Goal: Task Accomplishment & Management: Use online tool/utility

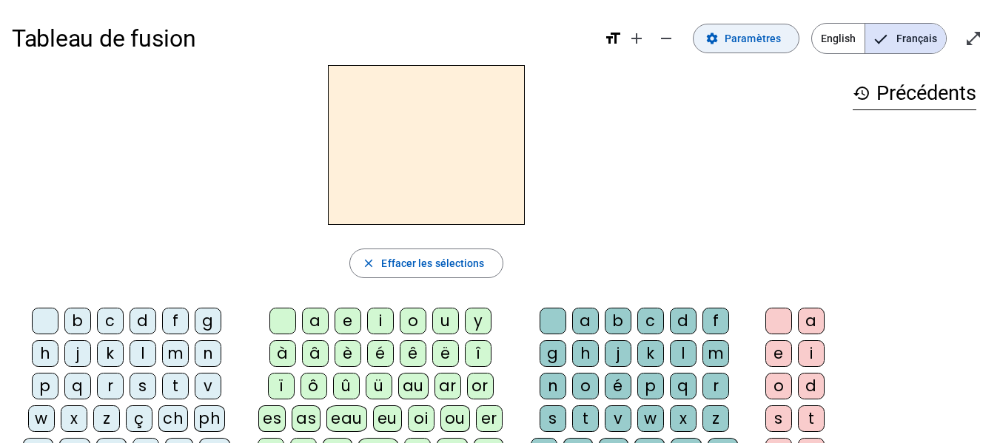
click at [770, 35] on span "Paramètres" at bounding box center [753, 39] width 56 height 18
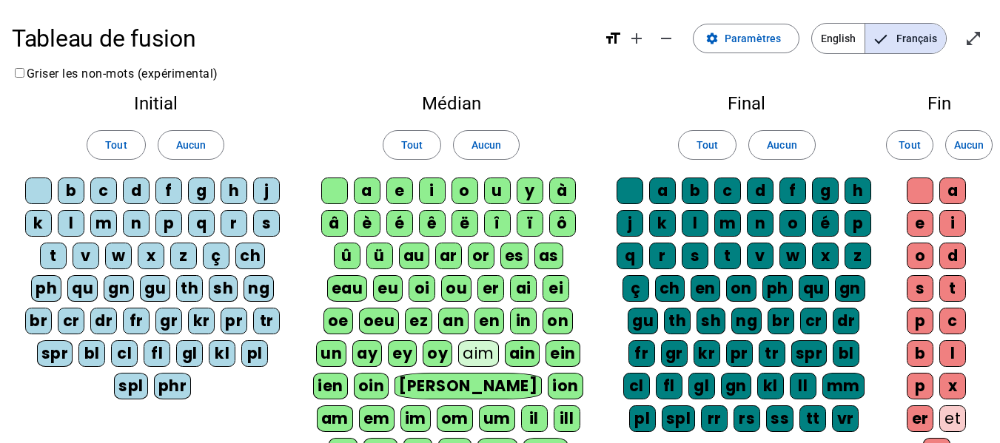
click at [65, 196] on div "b" at bounding box center [71, 191] width 27 height 27
click at [67, 195] on div "b" at bounding box center [71, 191] width 27 height 27
click at [755, 42] on span "Paramètres" at bounding box center [753, 39] width 56 height 18
click at [907, 42] on span "Français" at bounding box center [905, 39] width 81 height 30
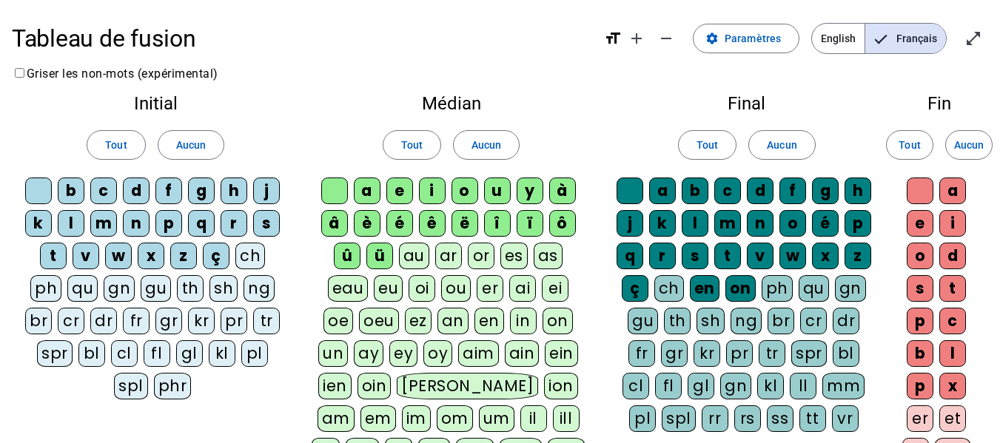
click at [907, 42] on span "Français" at bounding box center [905, 39] width 81 height 30
click at [781, 41] on span "Paramètres" at bounding box center [753, 39] width 56 height 18
click at [969, 43] on mat-icon "open_in_full" at bounding box center [974, 39] width 18 height 18
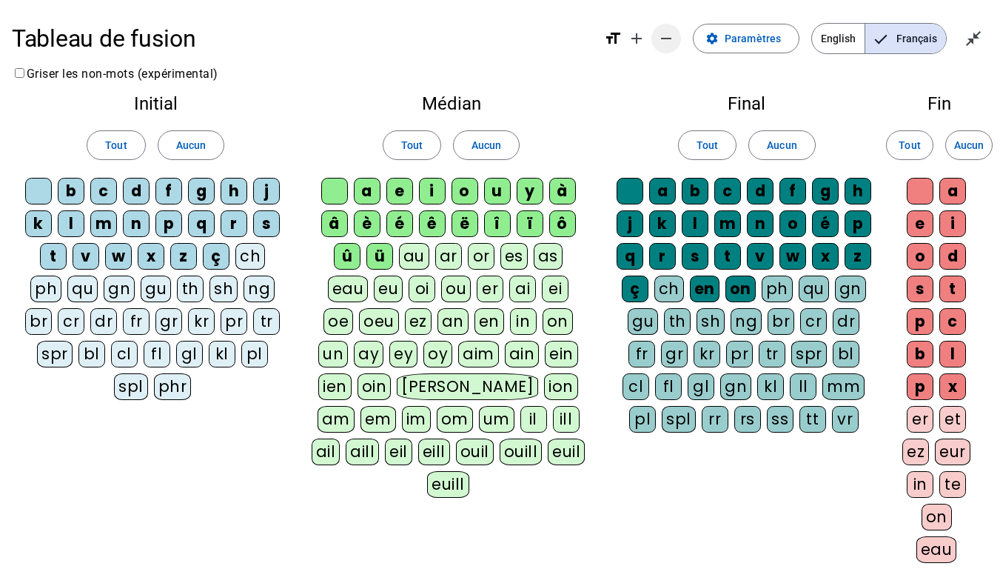
click at [662, 43] on mat-icon "remove" at bounding box center [666, 39] width 18 height 18
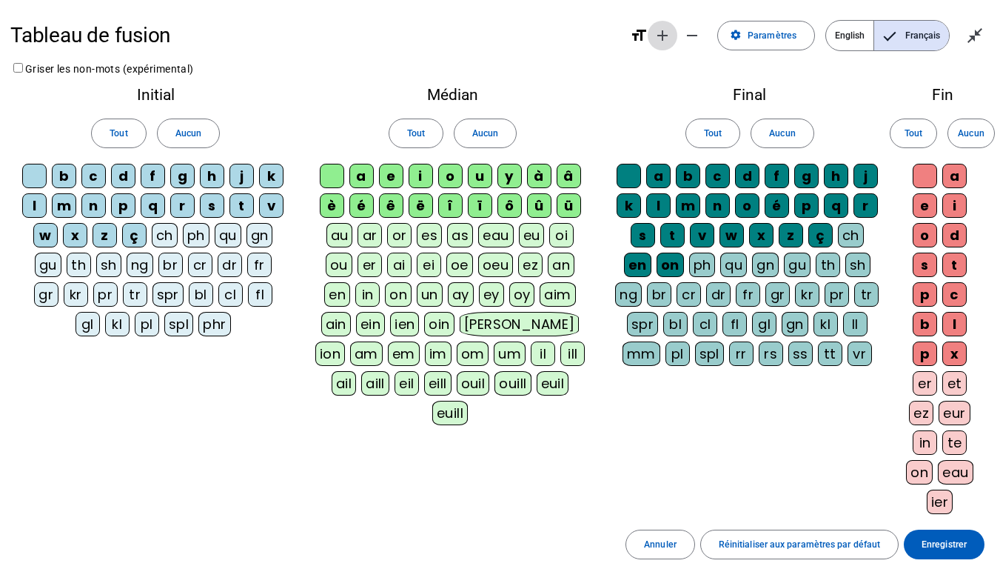
click at [656, 38] on mat-icon "add" at bounding box center [663, 36] width 18 height 18
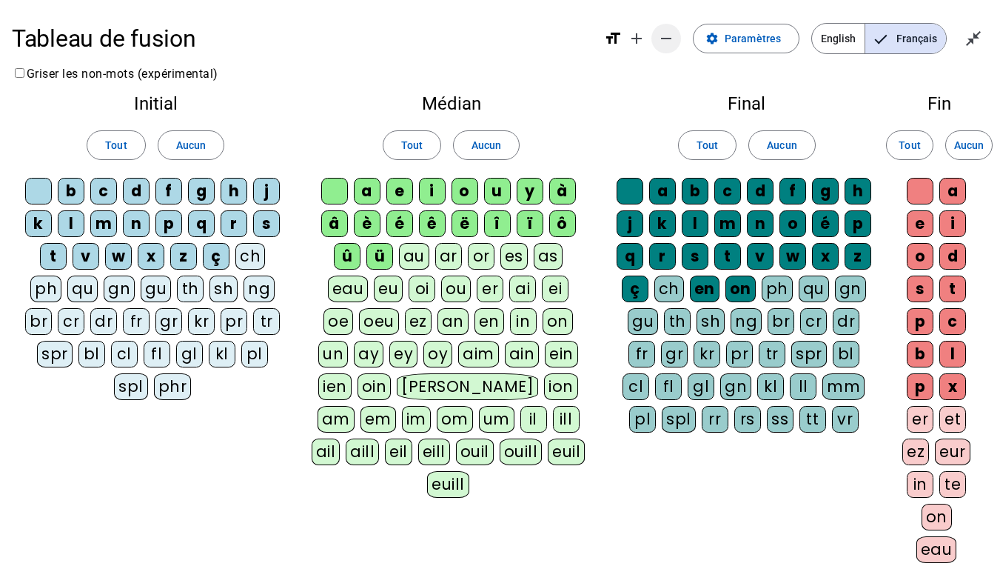
click at [656, 38] on span "Diminuer la taille de la police" at bounding box center [666, 39] width 36 height 36
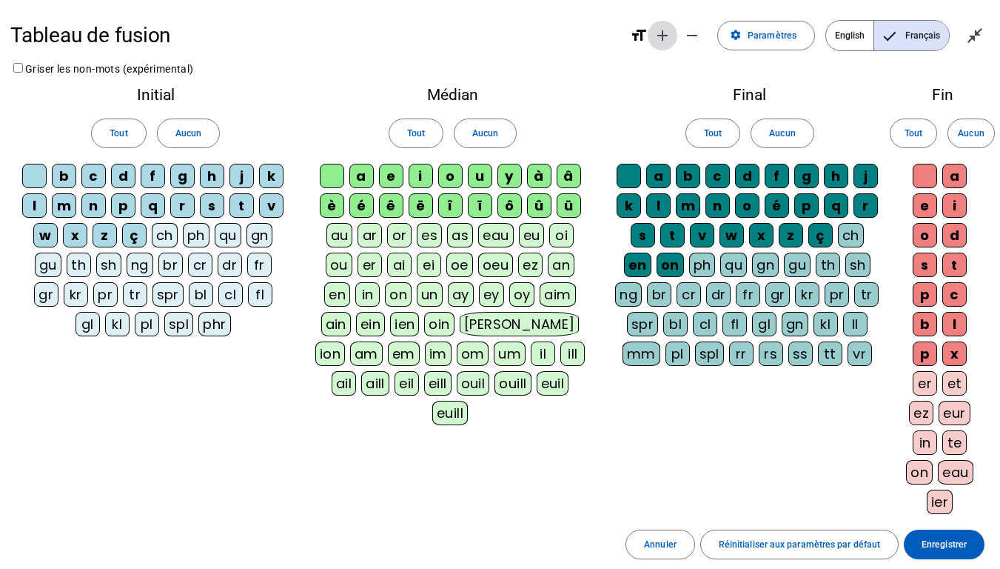
click at [656, 38] on mat-icon "add" at bounding box center [663, 36] width 18 height 18
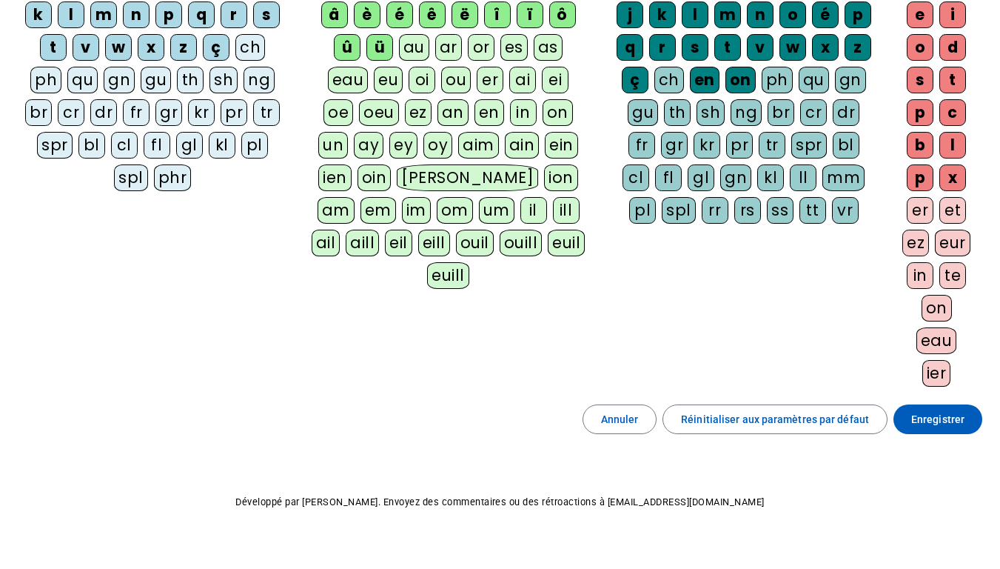
scroll to position [210, 0]
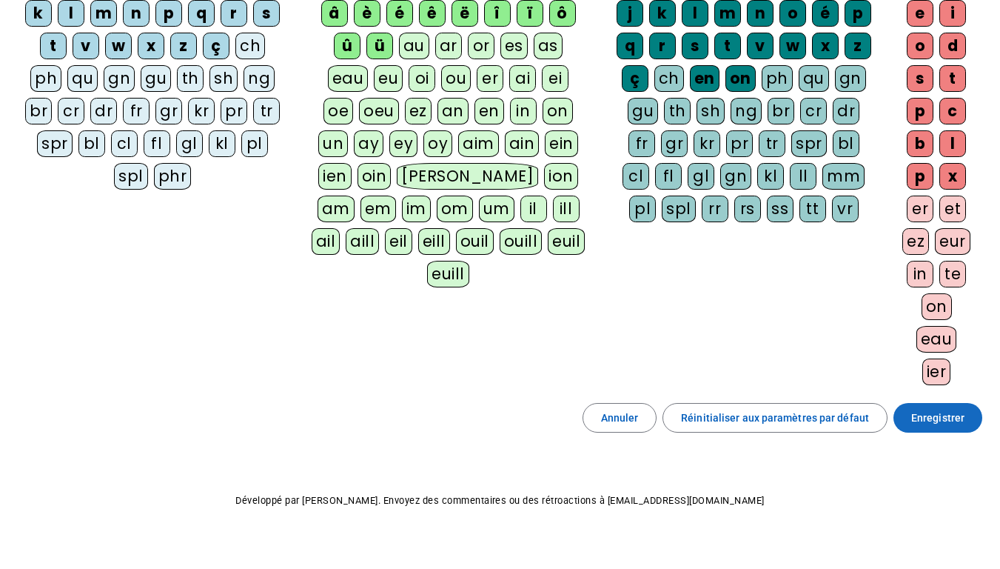
click at [928, 424] on span "Enregistrer" at bounding box center [937, 418] width 53 height 18
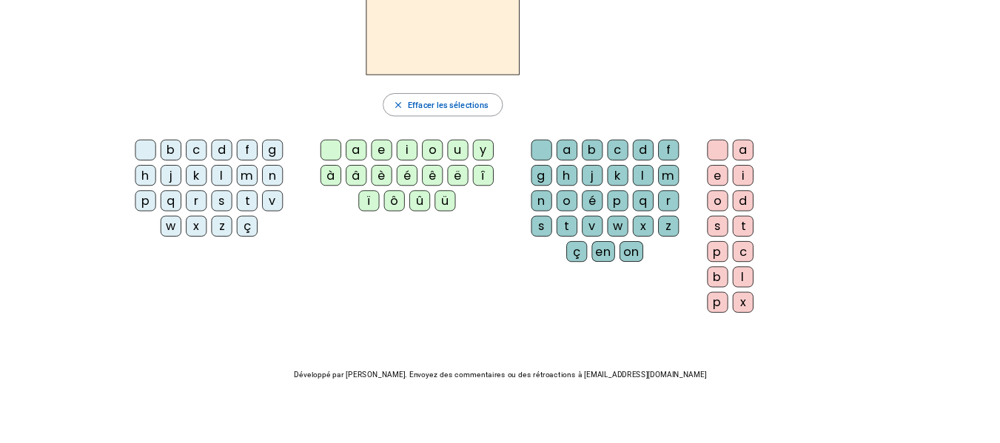
scroll to position [110, 0]
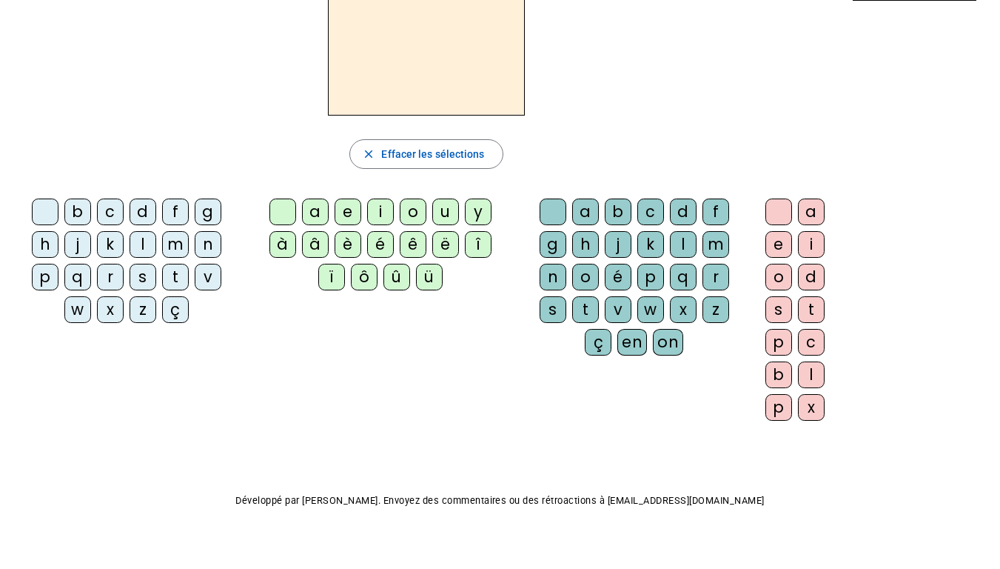
click at [138, 244] on div "l" at bounding box center [143, 244] width 27 height 27
click at [309, 218] on div "a" at bounding box center [315, 211] width 27 height 27
click at [349, 211] on div "e" at bounding box center [348, 211] width 27 height 27
click at [553, 232] on div "g" at bounding box center [553, 244] width 27 height 27
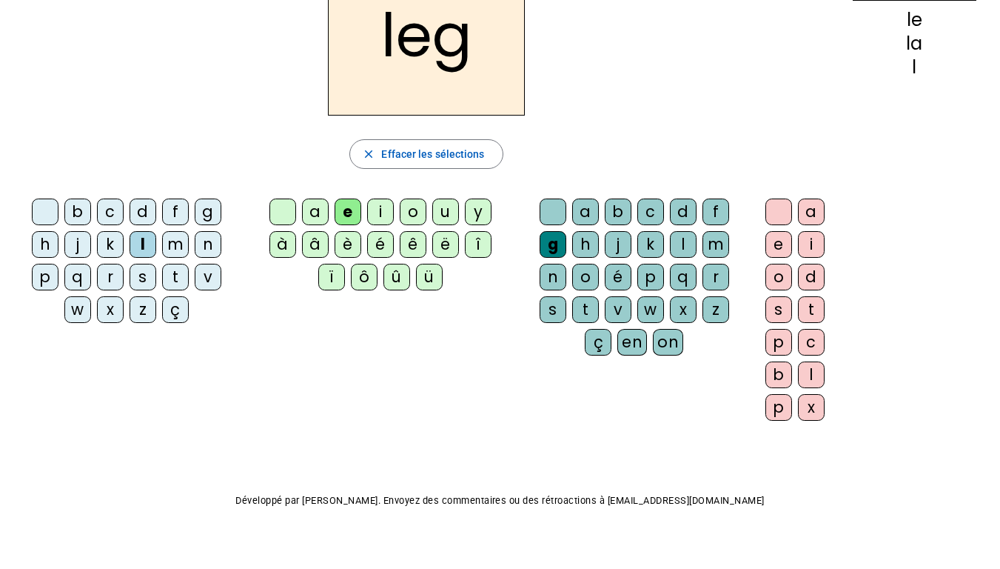
click at [335, 268] on div "ï" at bounding box center [331, 277] width 27 height 27
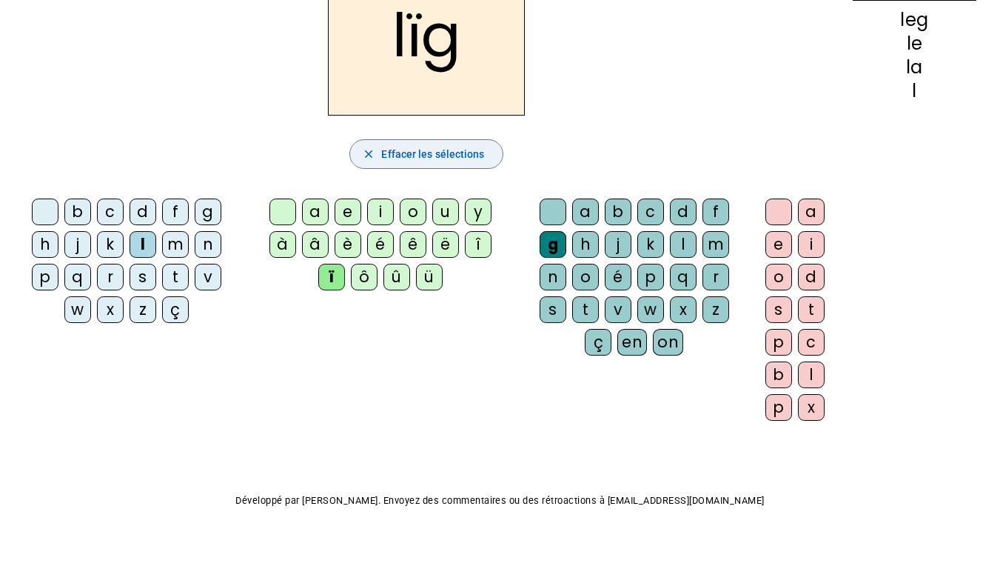
click at [376, 164] on span "button" at bounding box center [426, 154] width 152 height 36
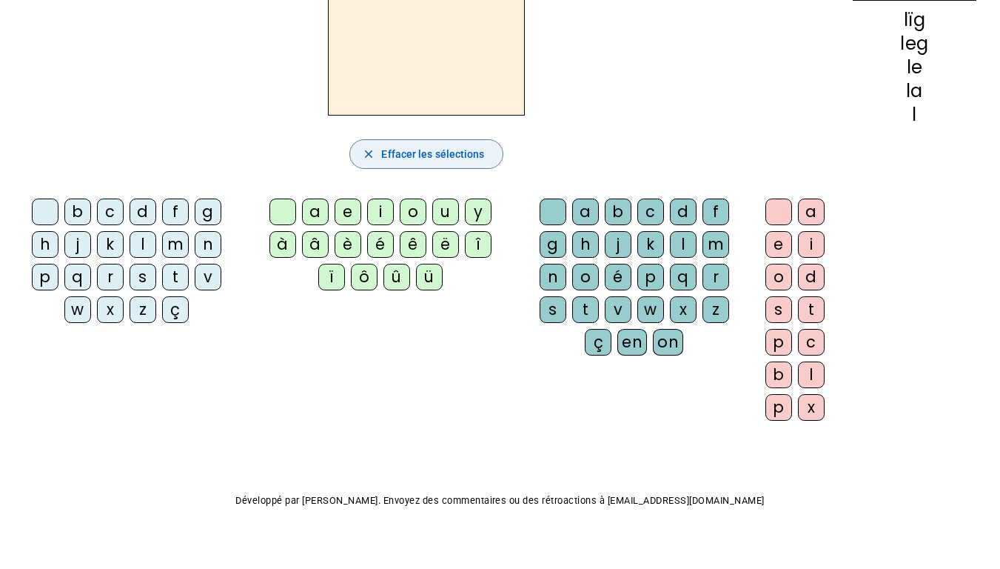
click at [376, 164] on span "button" at bounding box center [426, 154] width 152 height 36
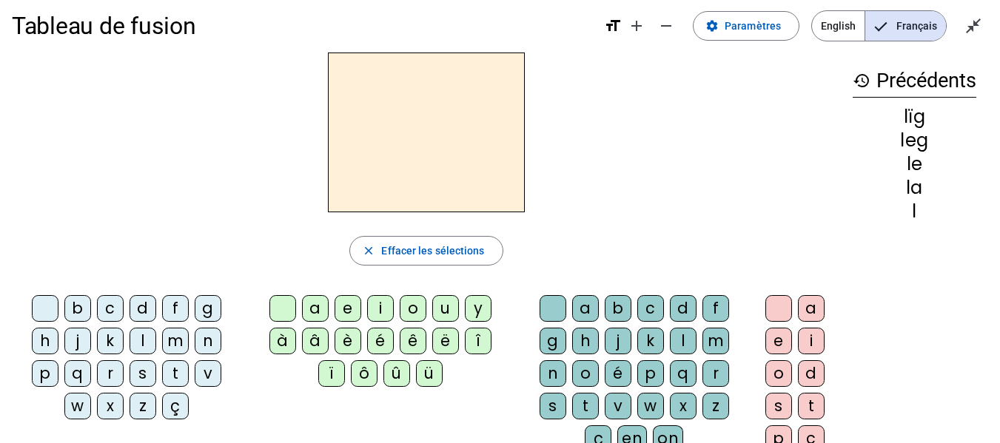
scroll to position [11, 0]
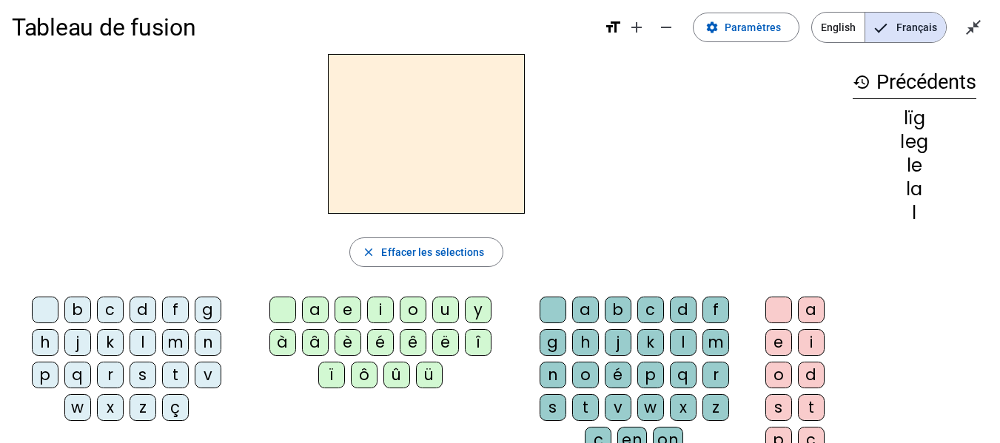
click at [853, 80] on mat-icon "history" at bounding box center [862, 82] width 18 height 18
click at [857, 81] on mat-icon "history" at bounding box center [862, 82] width 18 height 18
